Goal: Task Accomplishment & Management: Use online tool/utility

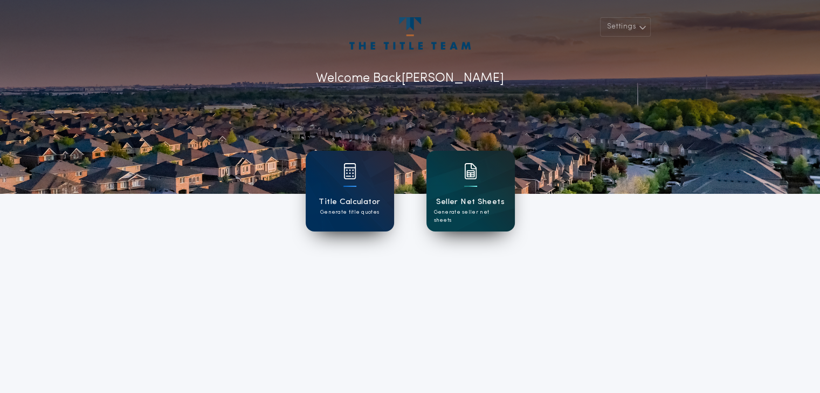
click at [465, 191] on div at bounding box center [470, 178] width 13 height 30
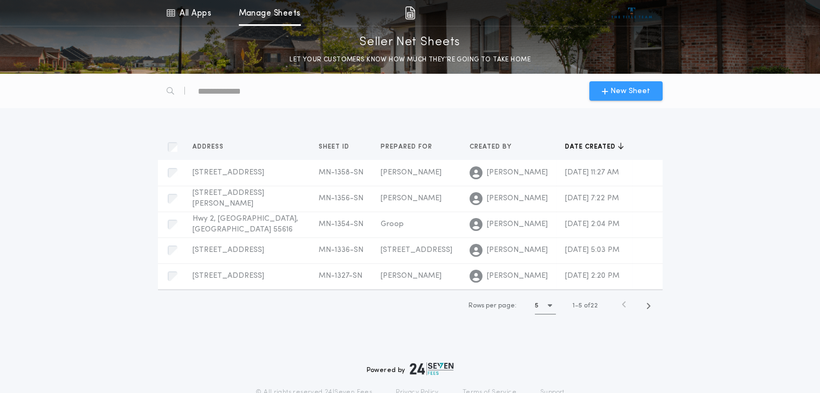
click at [610, 88] on span "New Sheet" at bounding box center [625, 91] width 48 height 11
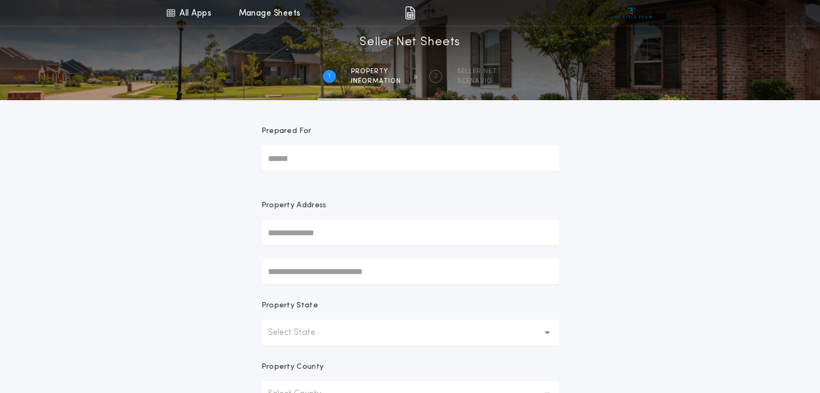
click at [341, 160] on input "Prepared For" at bounding box center [409, 158] width 297 height 26
type input "*******"
click at [284, 241] on input "text" at bounding box center [409, 233] width 297 height 26
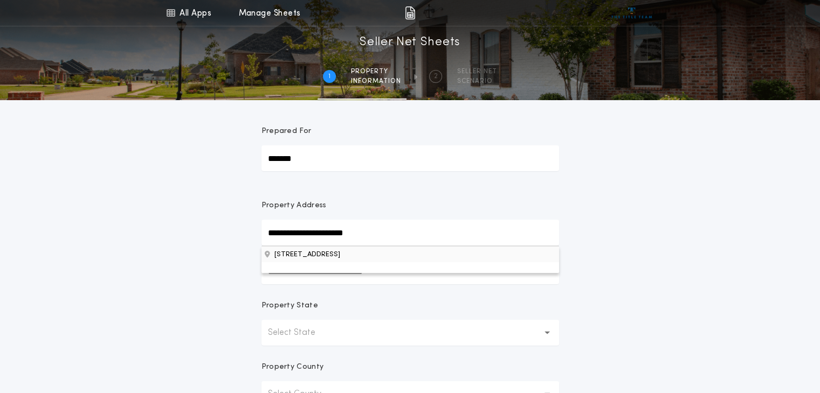
click at [309, 258] on button "[STREET_ADDRESS]" at bounding box center [409, 254] width 297 height 16
type input "**********"
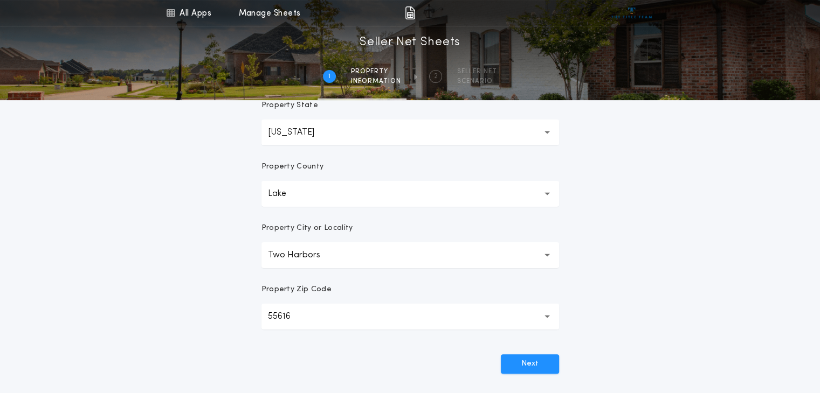
scroll to position [200, 0]
click at [520, 365] on button "Next" at bounding box center [530, 364] width 58 height 19
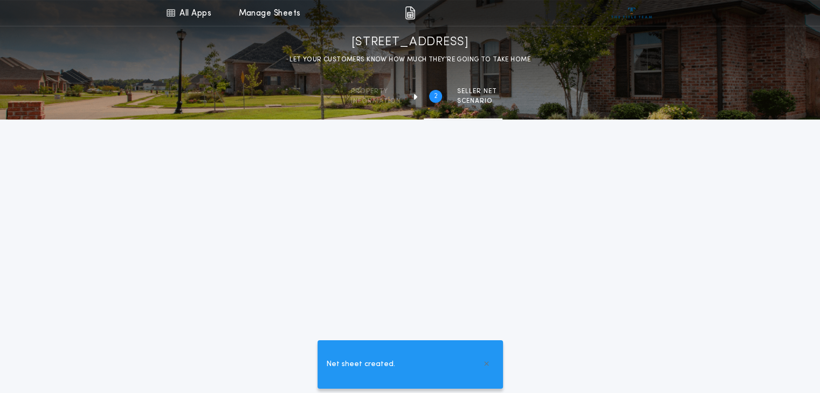
scroll to position [219, 0]
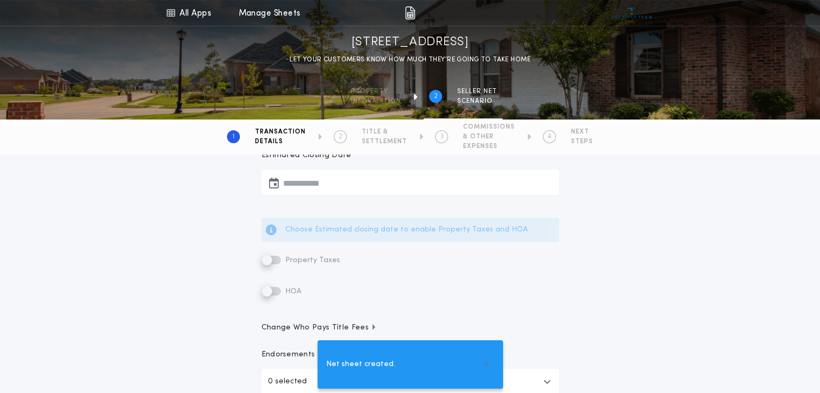
click at [267, 260] on label "Property Taxes" at bounding box center [300, 260] width 79 height 13
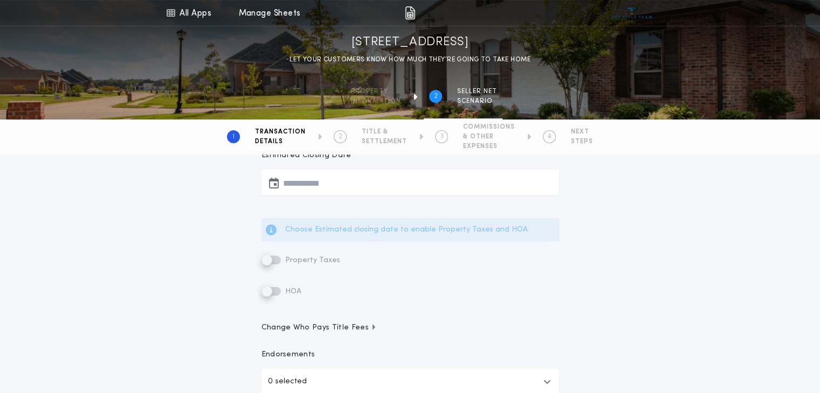
click at [267, 263] on label "Property Taxes" at bounding box center [300, 260] width 79 height 13
click at [272, 183] on icon "button" at bounding box center [274, 183] width 10 height 1
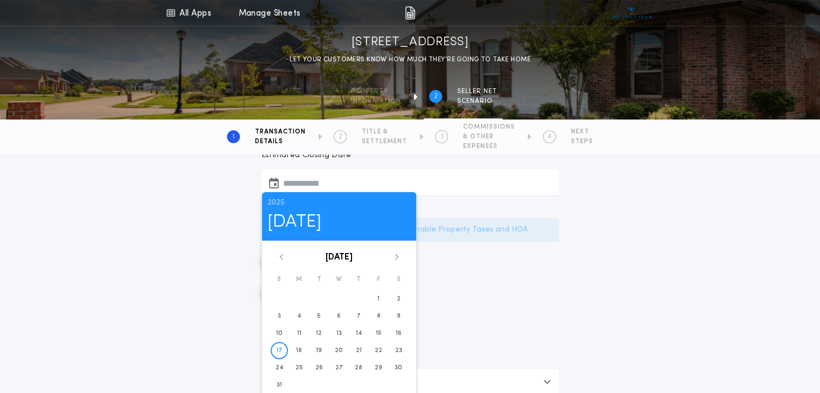
click at [397, 260] on div "[DATE] S M T W T F S 1 2 3 4 5 6 7 8 9 10 11 12 13 14 15 16 17 18 19 20 21 22 2…" at bounding box center [339, 324] width 154 height 140
click at [394, 255] on icon at bounding box center [396, 257] width 6 height 6
click at [376, 364] on time "31" at bounding box center [378, 368] width 5 height 9
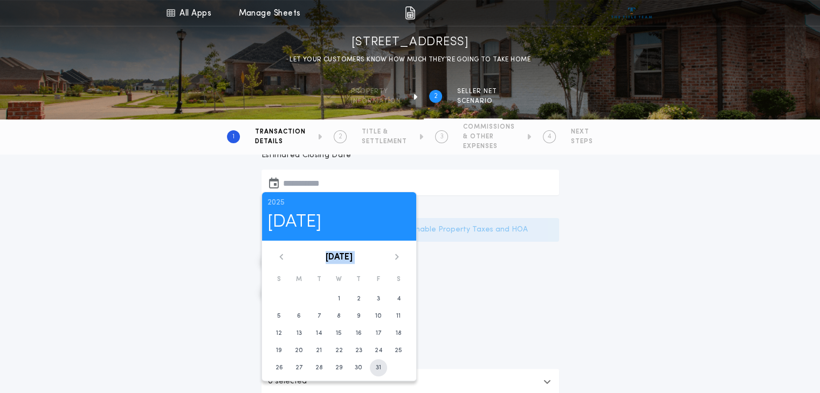
type input "**********"
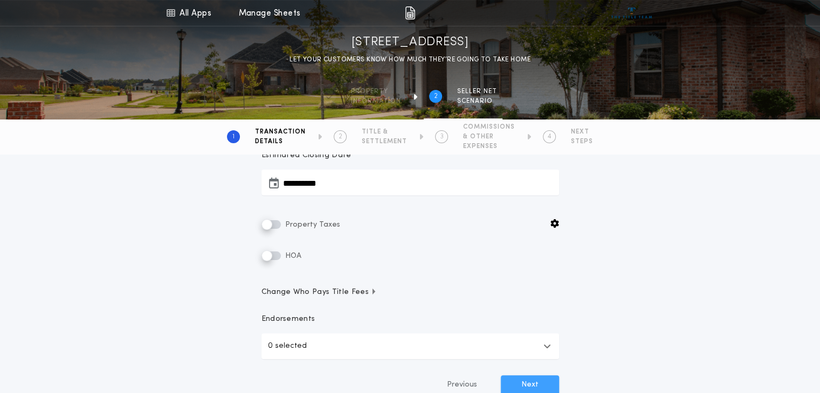
click at [523, 382] on button "Next" at bounding box center [530, 385] width 58 height 19
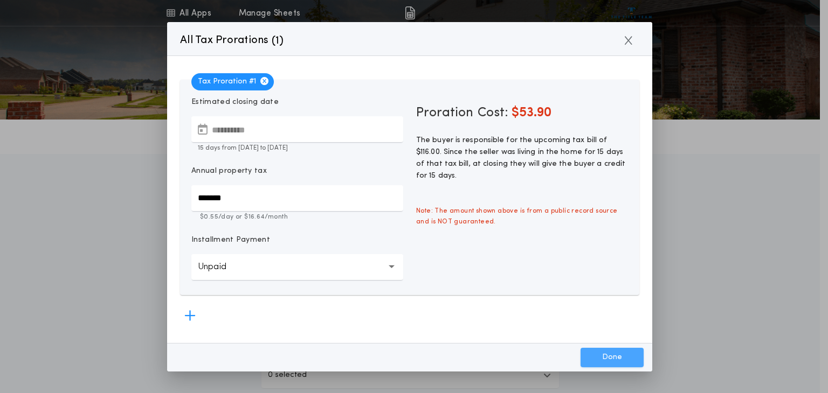
click at [608, 360] on button "Done" at bounding box center [611, 357] width 63 height 19
type input "*****"
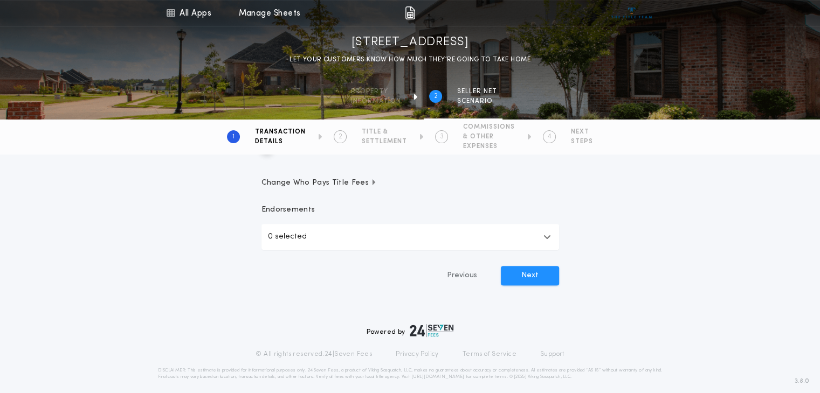
scroll to position [366, 0]
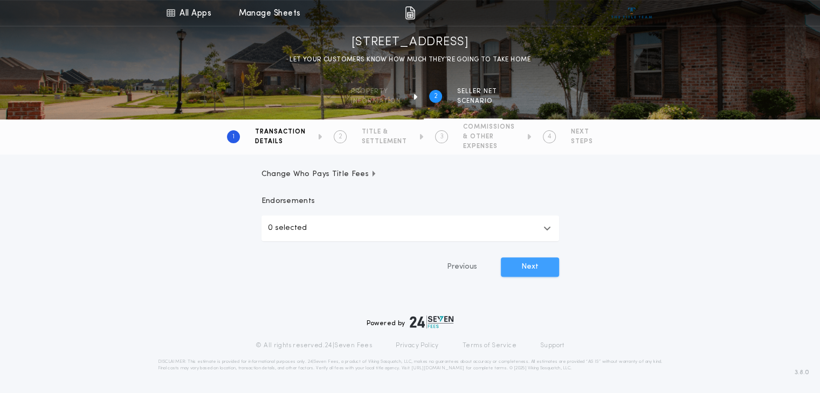
click at [525, 258] on button "Next" at bounding box center [530, 267] width 58 height 19
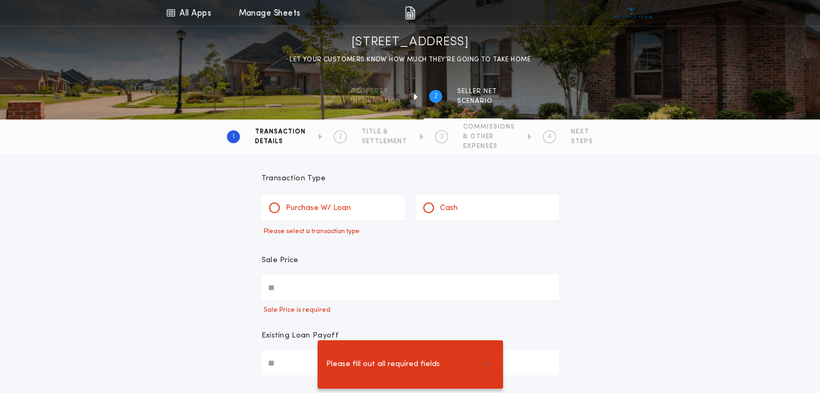
scroll to position [0, 0]
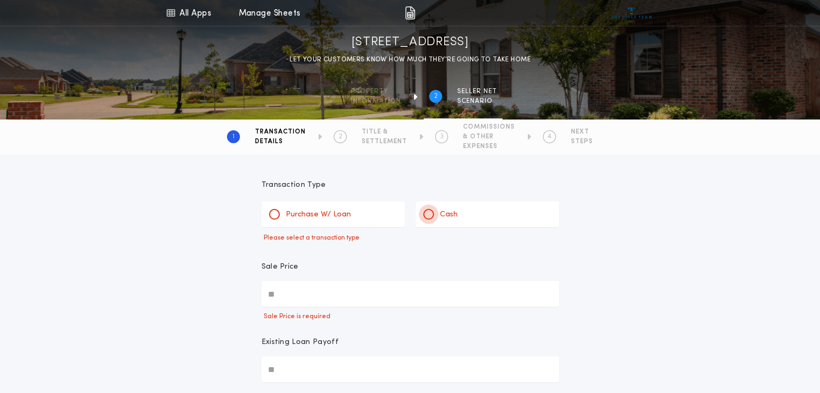
click at [428, 214] on div at bounding box center [428, 214] width 5 height 5
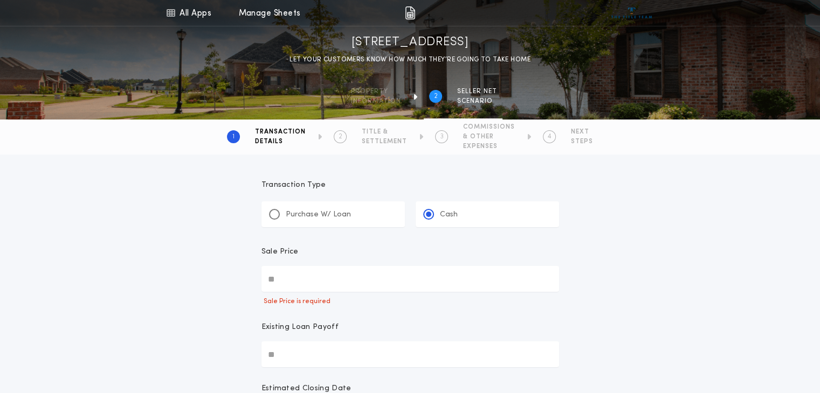
click at [298, 274] on input "Sale Price" at bounding box center [409, 279] width 297 height 26
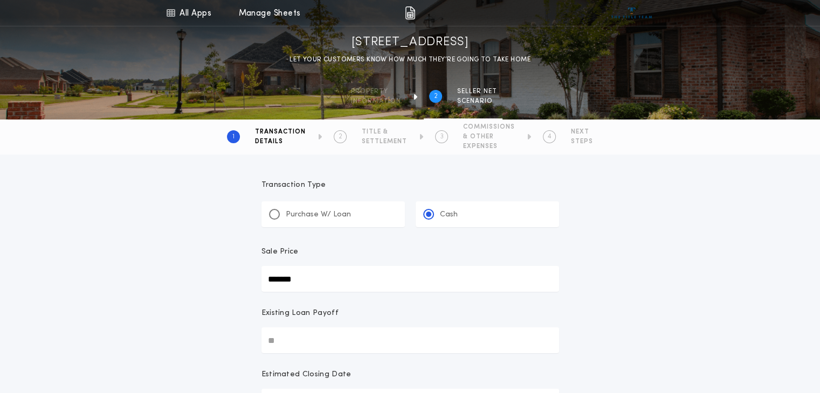
type input "*******"
click at [652, 274] on div "**********" at bounding box center [410, 368] width 820 height 429
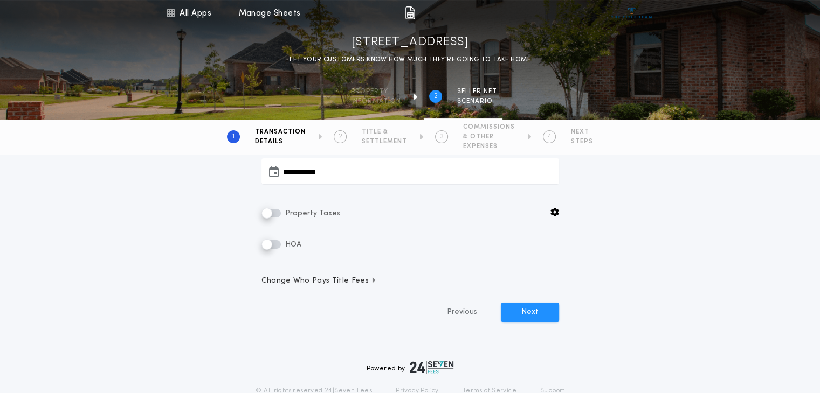
scroll to position [233, 0]
click at [529, 310] on button "Next" at bounding box center [530, 310] width 58 height 19
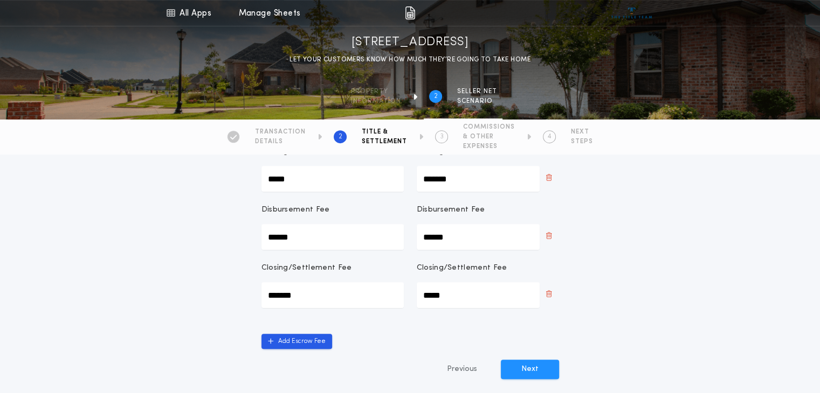
scroll to position [442, 0]
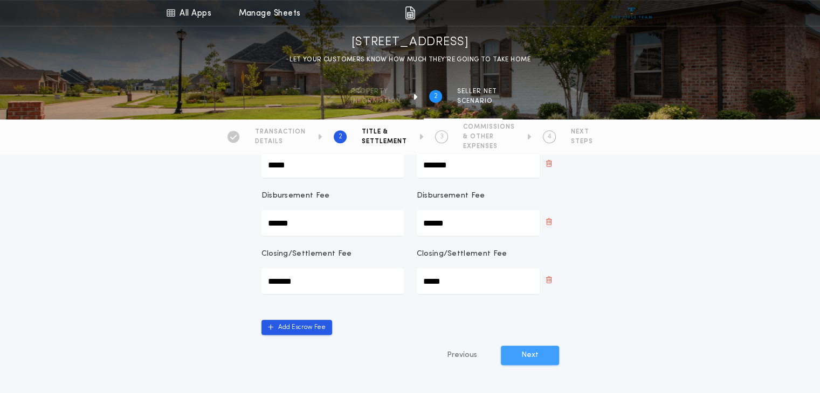
click at [536, 346] on button "Next" at bounding box center [530, 355] width 58 height 19
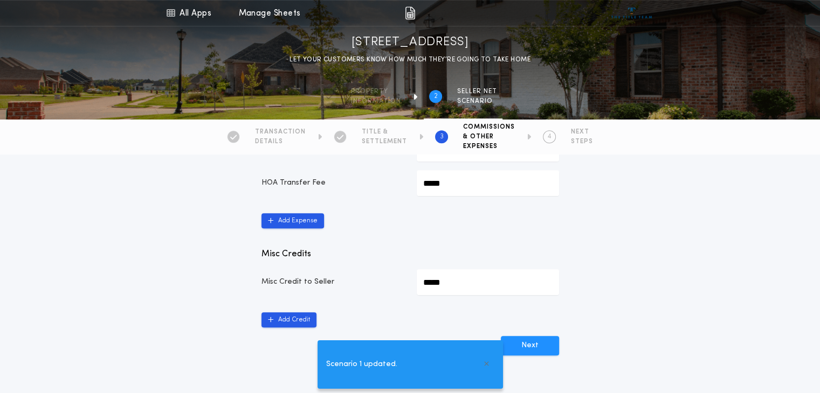
scroll to position [564, 0]
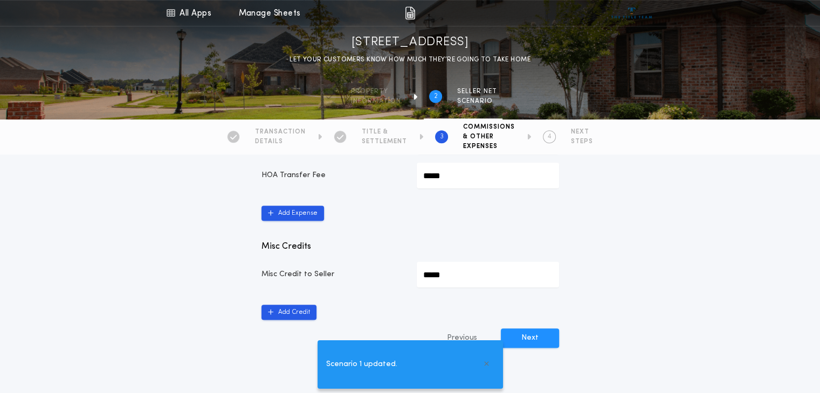
click at [535, 339] on div "Scenario 1 updated." at bounding box center [410, 364] width 820 height 57
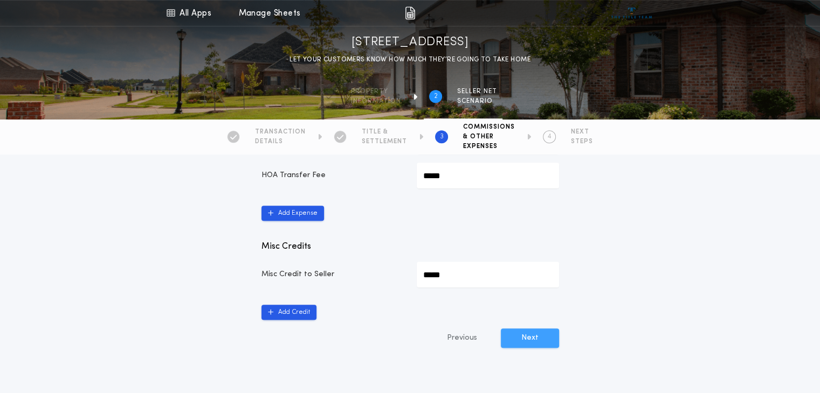
click at [524, 338] on button "Next" at bounding box center [530, 338] width 58 height 19
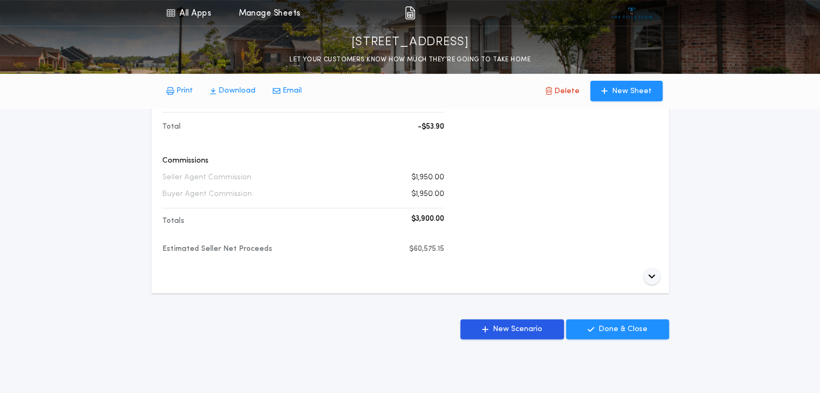
scroll to position [385, 0]
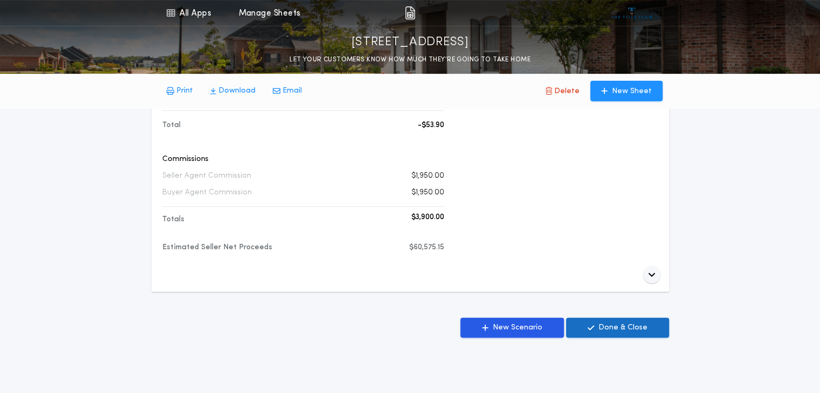
click at [616, 329] on p "Done & Close" at bounding box center [622, 328] width 49 height 11
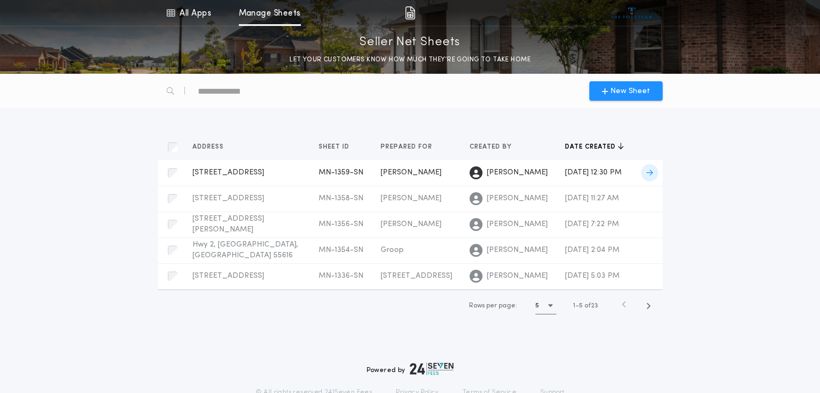
click at [264, 169] on span "[STREET_ADDRESS]" at bounding box center [228, 173] width 72 height 8
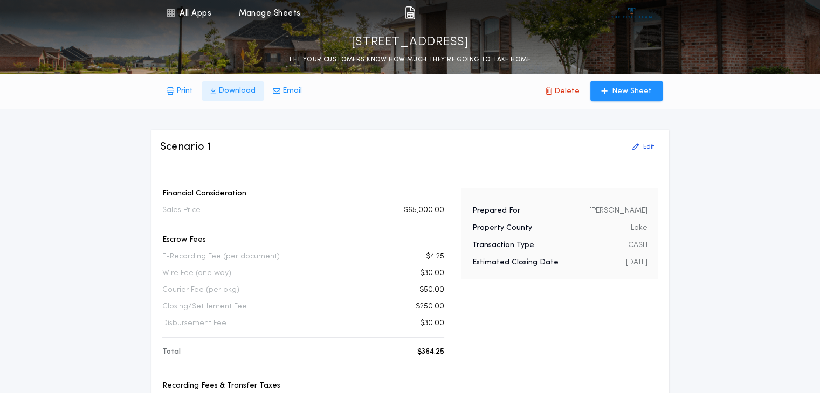
click at [231, 94] on p "Download" at bounding box center [236, 91] width 37 height 11
